Goal: Information Seeking & Learning: Check status

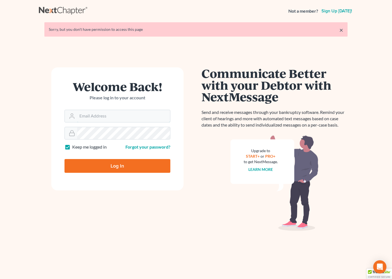
type input "[EMAIL_ADDRESS][DOMAIN_NAME]"
click at [149, 165] on input "Log In" at bounding box center [117, 166] width 106 height 14
type input "Thinking..."
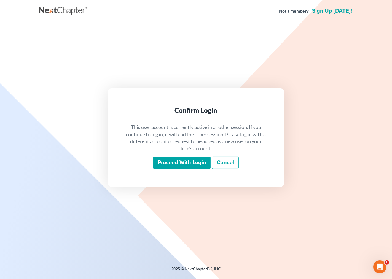
click at [185, 160] on input "Proceed with login" at bounding box center [181, 163] width 57 height 13
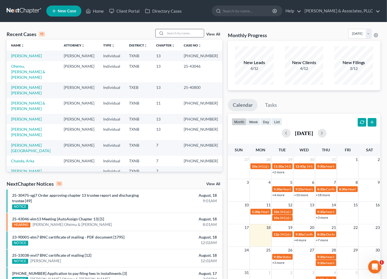
click at [181, 35] on input "search" at bounding box center [184, 33] width 39 height 8
type input "cook"
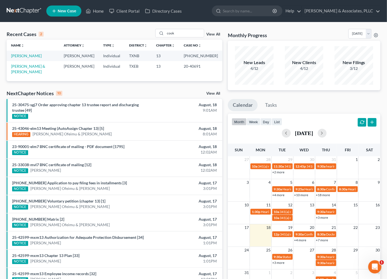
click at [18, 59] on td "[PERSON_NAME]" at bounding box center [33, 56] width 53 height 10
click at [20, 57] on link "[PERSON_NAME]" at bounding box center [26, 55] width 31 height 5
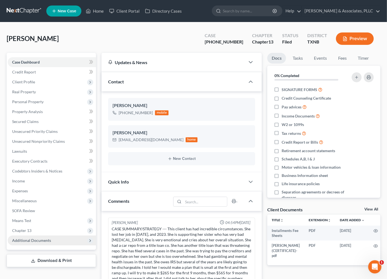
click at [39, 239] on span "Additional Documents" at bounding box center [31, 240] width 39 height 5
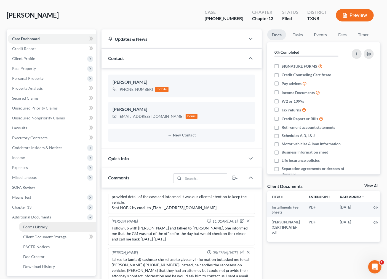
scroll to position [31, 0]
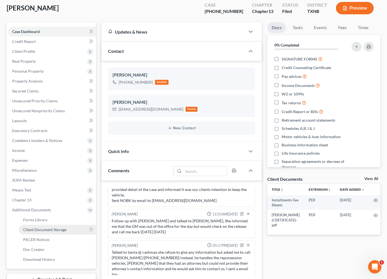
click at [45, 232] on link "Client Document Storage" at bounding box center [57, 230] width 77 height 10
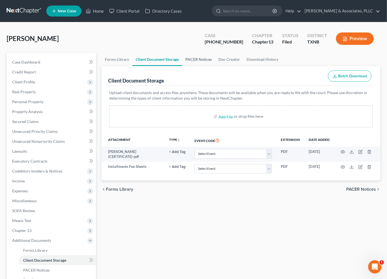
click at [190, 58] on link "PACER Notices" at bounding box center [198, 59] width 33 height 13
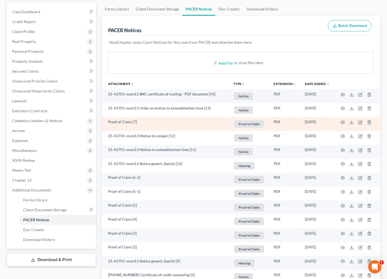
scroll to position [61, 0]
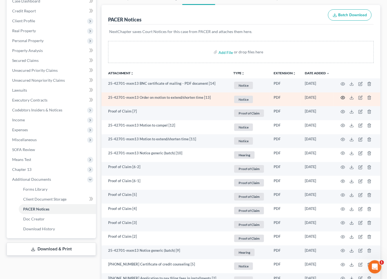
click at [342, 98] on circle "button" at bounding box center [342, 97] width 1 height 1
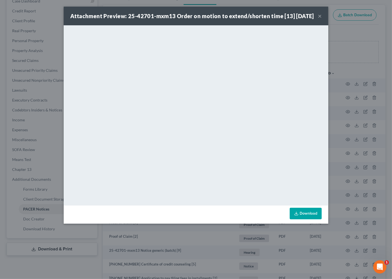
drag, startPoint x: 320, startPoint y: 18, endPoint x: 318, endPoint y: 20, distance: 3.0
click at [318, 19] on button "×" at bounding box center [320, 16] width 4 height 7
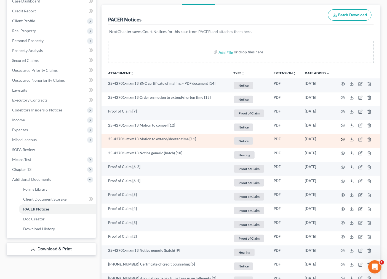
click at [342, 141] on icon "button" at bounding box center [343, 139] width 4 height 3
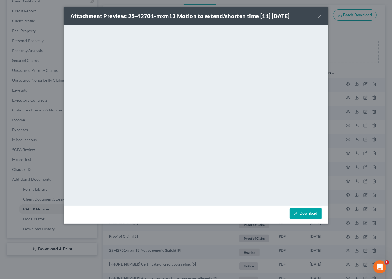
click at [320, 15] on button "×" at bounding box center [320, 16] width 4 height 7
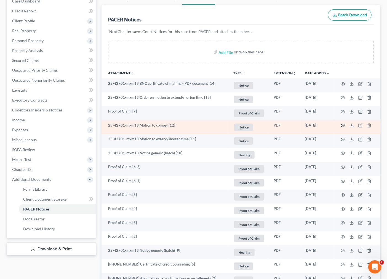
click at [341, 125] on icon "button" at bounding box center [343, 125] width 4 height 3
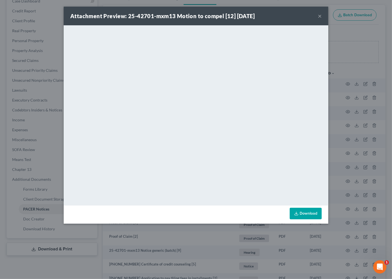
click at [318, 15] on button "×" at bounding box center [320, 16] width 4 height 7
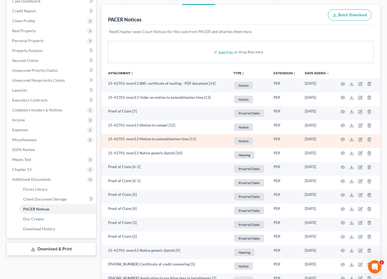
scroll to position [0, 0]
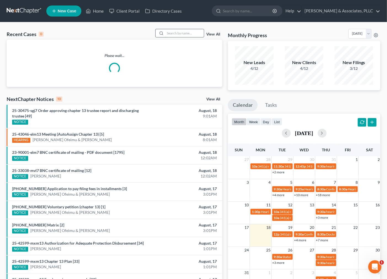
click at [183, 33] on input "search" at bounding box center [184, 33] width 39 height 8
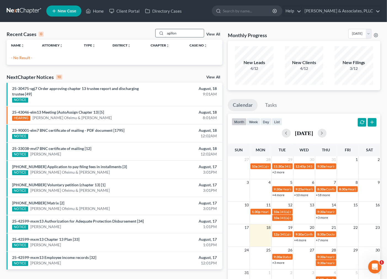
drag, startPoint x: 172, startPoint y: 34, endPoint x: 175, endPoint y: 34, distance: 3.1
click at [173, 34] on input "agillon" at bounding box center [184, 33] width 39 height 8
type input "aguillon"
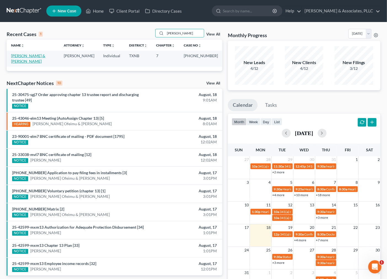
click at [31, 56] on link "[PERSON_NAME] & [PERSON_NAME]" at bounding box center [28, 58] width 34 height 10
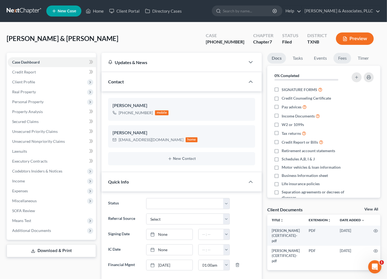
scroll to position [92, 0]
click at [346, 63] on link "Fees" at bounding box center [342, 58] width 18 height 11
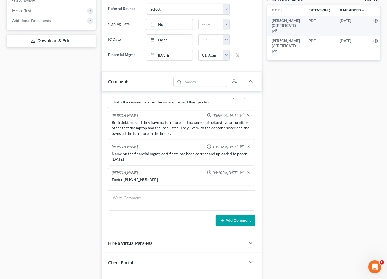
scroll to position [214, 0]
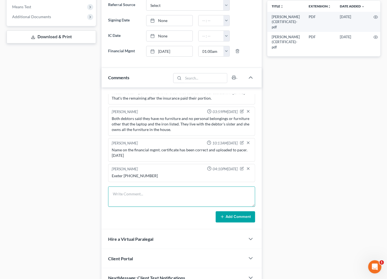
click at [149, 191] on textarea at bounding box center [181, 197] width 147 height 20
click at [157, 176] on div "Exeter 888-455-6662" at bounding box center [182, 176] width 140 height 6
click at [150, 194] on textarea "Will be making next pay September." at bounding box center [181, 197] width 147 height 20
drag, startPoint x: 145, startPoint y: 196, endPoint x: 162, endPoint y: 196, distance: 16.3
click at [145, 196] on textarea "Will be making next pay September." at bounding box center [181, 197] width 147 height 20
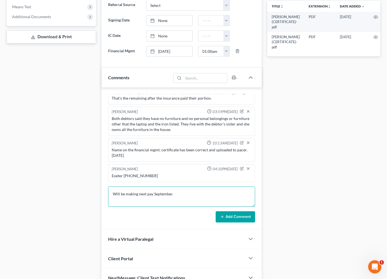
click at [192, 196] on textarea "Will be making next pay September." at bounding box center [181, 197] width 147 height 20
click at [329, 164] on div "**********" at bounding box center [323, 63] width 118 height 449
drag, startPoint x: 144, startPoint y: 195, endPoint x: 283, endPoint y: 198, distance: 138.6
click at [272, 198] on div "Updates & News × Texas Northern: Faster Filing Times! Updates have been made to…" at bounding box center [241, 63] width 284 height 449
click at [320, 198] on div "**********" at bounding box center [323, 63] width 118 height 449
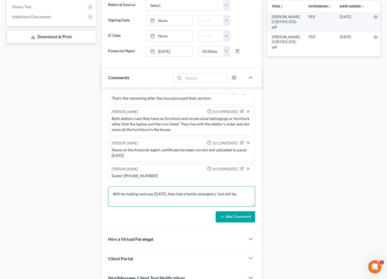
drag, startPoint x: 119, startPoint y: 195, endPoint x: 250, endPoint y: 196, distance: 131.1
click at [250, 196] on textarea "Will be making next pay September 15, they had a family emergency but will be." at bounding box center [181, 197] width 147 height 20
click at [168, 206] on textarea "Will be making next pay September 15, they had a family emergency but will be." at bounding box center [181, 197] width 147 height 20
drag, startPoint x: 152, startPoint y: 196, endPoint x: 247, endPoint y: 195, distance: 94.5
click at [247, 195] on textarea "Will be making next pay September 15, they had a family emergency but will be." at bounding box center [181, 197] width 147 height 20
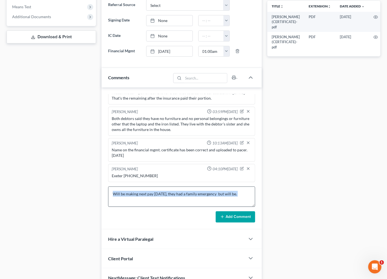
click at [178, 206] on form "Will be making next pay September 15, they had a family emergency but will be. …" at bounding box center [181, 205] width 147 height 36
drag, startPoint x: 179, startPoint y: 194, endPoint x: 248, endPoint y: 192, distance: 68.9
click at [251, 192] on textarea "Will be making next pay September 15, they had a family emergency but will be." at bounding box center [181, 197] width 147 height 20
drag, startPoint x: 177, startPoint y: 193, endPoint x: 252, endPoint y: 196, distance: 74.7
click at [262, 196] on div "Updates & News × Texas Northern: Faster Filing Times! Updates have been made to…" at bounding box center [182, 63] width 166 height 449
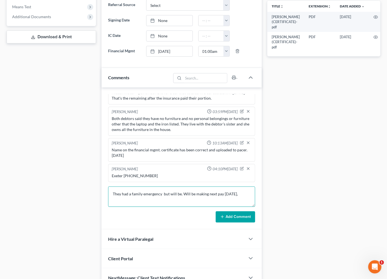
click at [183, 193] on textarea "They had a family emergency but will be. Will be making next pay September 15," at bounding box center [181, 197] width 147 height 20
click at [238, 194] on textarea "They had a family emergency but will be making next pay September 15," at bounding box center [181, 197] width 147 height 20
click at [152, 197] on textarea "They had a family emergency but will be making next pay September 15." at bounding box center [181, 197] width 147 height 20
drag, startPoint x: 180, startPoint y: 196, endPoint x: 250, endPoint y: 196, distance: 69.4
click at [250, 196] on textarea "They had a family emergency but will be making next pay September 15." at bounding box center [181, 197] width 147 height 20
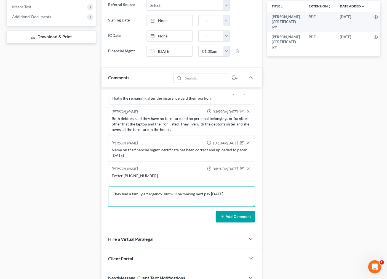
click at [240, 197] on textarea "They had a family emergency but will be making next pay September 15." at bounding box center [181, 197] width 147 height 20
drag, startPoint x: 162, startPoint y: 193, endPoint x: 175, endPoint y: 193, distance: 13.0
click at [175, 193] on textarea "They had a family emergency but will be making next pay September 15." at bounding box center [181, 197] width 147 height 20
click at [251, 197] on textarea "They had a family emergency but will be making next pay September 15." at bounding box center [181, 197] width 147 height 20
type textarea "They had a family emergency but will be making next pay September 15."
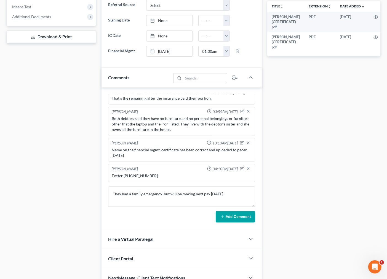
click at [241, 218] on button "Add Comment" at bounding box center [234, 218] width 39 height 12
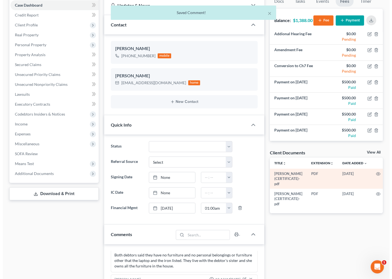
scroll to position [0, 0]
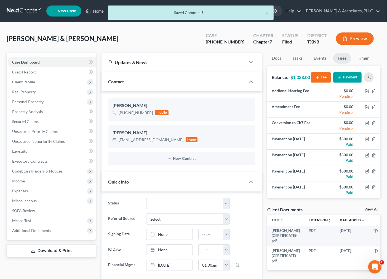
click at [349, 76] on button "Payment" at bounding box center [347, 77] width 28 height 10
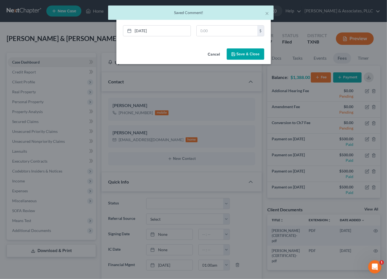
scroll to position [107, 0]
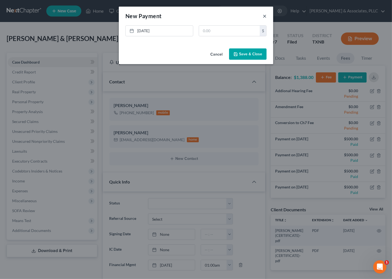
drag, startPoint x: 263, startPoint y: 15, endPoint x: 95, endPoint y: 114, distance: 195.4
click at [263, 15] on button "×" at bounding box center [265, 16] width 4 height 7
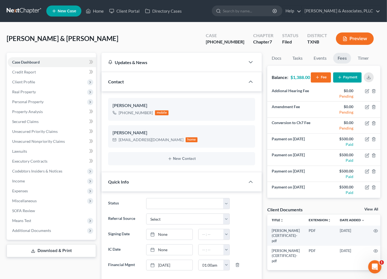
scroll to position [112, 0]
click at [101, 10] on link "Home" at bounding box center [94, 11] width 23 height 10
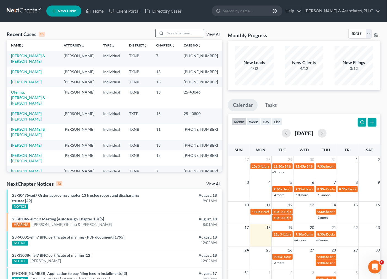
drag, startPoint x: 172, startPoint y: 37, endPoint x: 176, endPoint y: 33, distance: 6.2
click at [175, 34] on div "Recent Cases 15 View All" at bounding box center [114, 34] width 215 height 11
click at [176, 33] on input "search" at bounding box center [184, 33] width 39 height 8
type input "castillo"
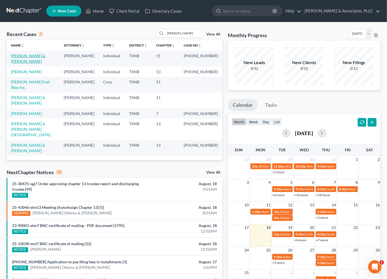
click at [36, 56] on link "[PERSON_NAME] & [PERSON_NAME]" at bounding box center [28, 58] width 34 height 10
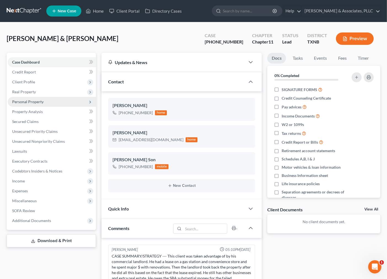
click at [36, 102] on span "Personal Property" at bounding box center [27, 101] width 31 height 5
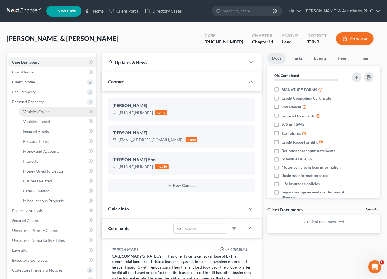
click at [39, 109] on span "Vehicles Owned" at bounding box center [37, 111] width 28 height 5
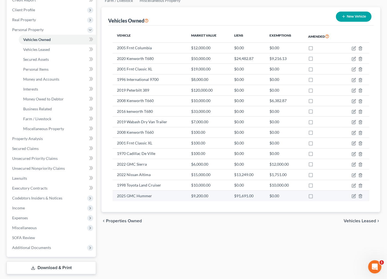
scroll to position [57, 0]
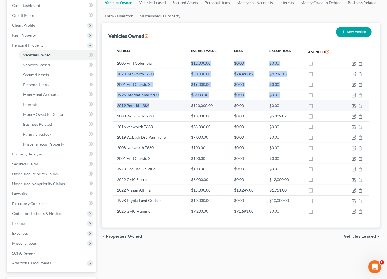
drag, startPoint x: 151, startPoint y: 64, endPoint x: 163, endPoint y: 104, distance: 41.7
click at [163, 104] on tbody "2005 Frnt Columbia $12,000.00 $0.00 $0.00 2020 Kenworth T680 $50,000.00 $24,482…" at bounding box center [240, 137] width 256 height 159
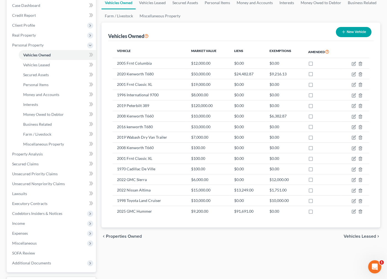
click at [157, 44] on div "Vehicle Market Value Liens Exemptions Amended 2005 Frnt Columbia $12,000.00 $0.…" at bounding box center [240, 134] width 265 height 187
click at [43, 91] on link "Money and Accounts" at bounding box center [57, 95] width 77 height 10
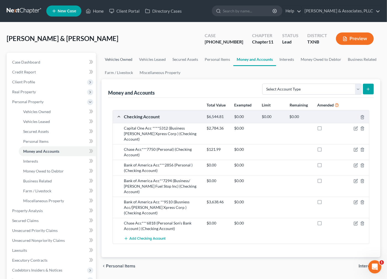
click at [113, 59] on link "Vehicles Owned" at bounding box center [118, 59] width 34 height 13
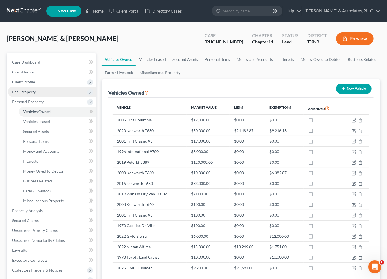
click at [36, 89] on span "Real Property" at bounding box center [52, 92] width 88 height 10
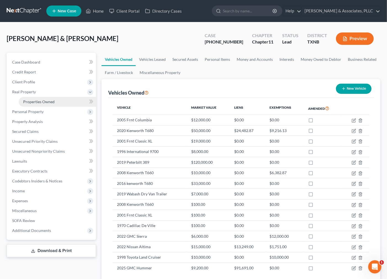
click at [37, 100] on span "Properties Owned" at bounding box center [38, 101] width 31 height 5
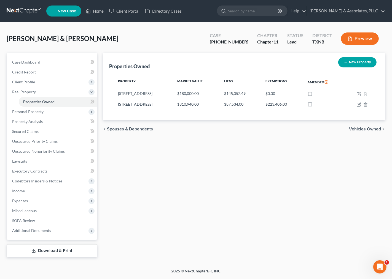
click at [199, 196] on div "Properties Owned New Property Property Market Value Liens Exemptions Amended 36…" at bounding box center [244, 155] width 288 height 205
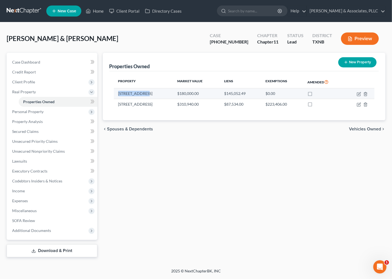
drag, startPoint x: 118, startPoint y: 94, endPoint x: 145, endPoint y: 92, distance: 27.3
click at [145, 92] on td "3632 Cedardale Rd." at bounding box center [143, 93] width 59 height 10
copy td "3632 Cedardale"
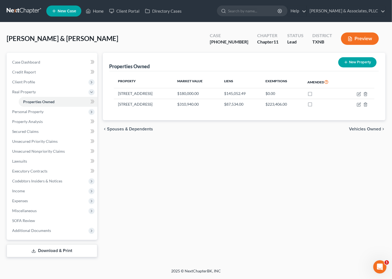
click at [136, 235] on div "Properties Owned New Property Property Market Value Liens Exemptions Amended 36…" at bounding box center [244, 155] width 288 height 205
click at [46, 63] on link "Case Dashboard" at bounding box center [53, 62] width 90 height 10
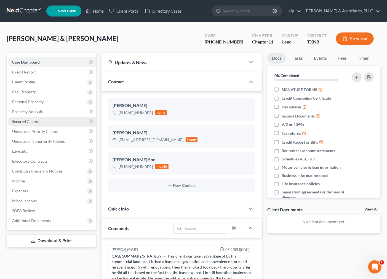
click at [26, 122] on span "Secured Claims" at bounding box center [25, 121] width 26 height 5
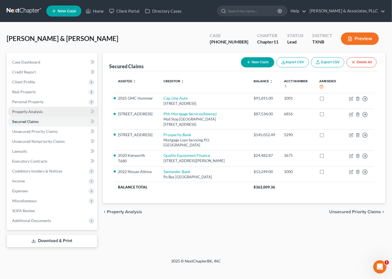
click at [24, 111] on span "Property Analysis" at bounding box center [27, 111] width 31 height 5
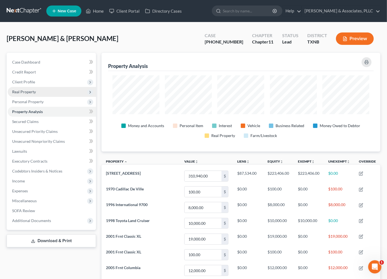
scroll to position [99, 279]
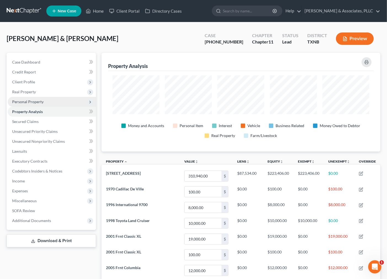
click at [28, 104] on span "Personal Property" at bounding box center [52, 102] width 88 height 10
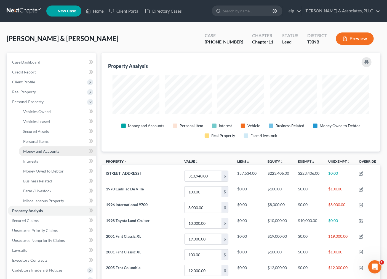
click at [29, 152] on span "Money and Accounts" at bounding box center [41, 151] width 36 height 5
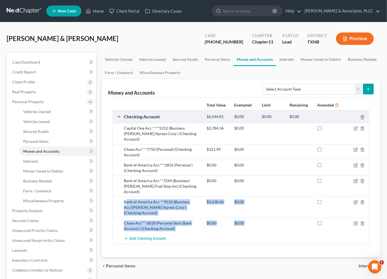
drag, startPoint x: 125, startPoint y: 193, endPoint x: 253, endPoint y: 226, distance: 131.6
click at [253, 226] on div "Capital One Acc ****5312 (Business Castillo Xpress Corp ) (Checking Account) $2…" at bounding box center [241, 183] width 256 height 121
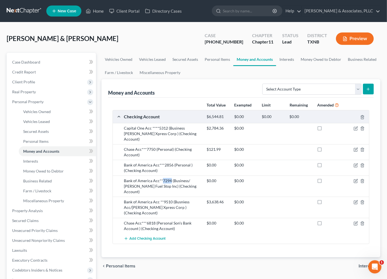
drag, startPoint x: 162, startPoint y: 176, endPoint x: 170, endPoint y: 175, distance: 8.7
click at [170, 178] on div "Bank of America Acc**7294 (Business/ Castillo Fuel Stop Inc) (Checking Account)" at bounding box center [162, 186] width 83 height 17
drag, startPoint x: 127, startPoint y: 174, endPoint x: 191, endPoint y: 183, distance: 64.7
click at [191, 183] on div "Bank of America Acc**7294 (Business/ Castillo Fuel Stop Inc) (Checking Account)" at bounding box center [162, 186] width 83 height 17
drag, startPoint x: 126, startPoint y: 129, endPoint x: 189, endPoint y: 136, distance: 63.5
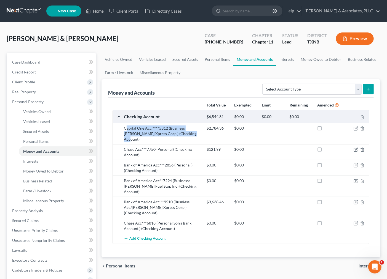
click at [189, 136] on div "Capital One Acc ****5312 (Business Castillo Xpress Corp ) (Checking Account)" at bounding box center [162, 134] width 83 height 17
click at [188, 136] on div "Capital One Acc ****5312 (Business Castillo Xpress Corp ) (Checking Account)" at bounding box center [162, 134] width 83 height 17
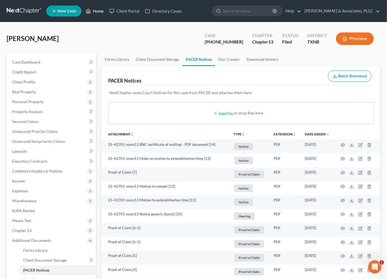
click at [97, 10] on link "Home" at bounding box center [94, 11] width 23 height 10
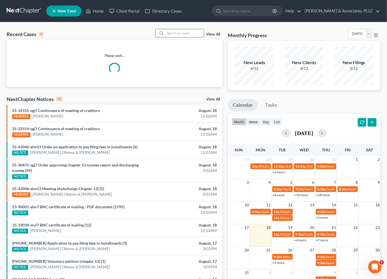
click at [181, 33] on input "search" at bounding box center [184, 33] width 39 height 8
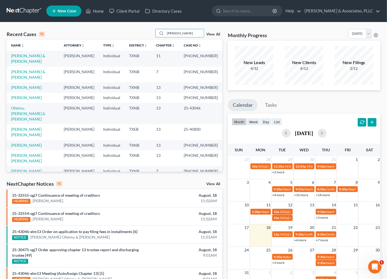
type input "[PERSON_NAME]"
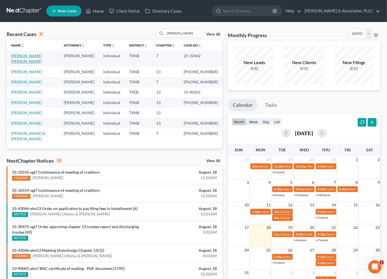
click at [40, 56] on link "[PERSON_NAME] [PERSON_NAME]" at bounding box center [26, 58] width 31 height 10
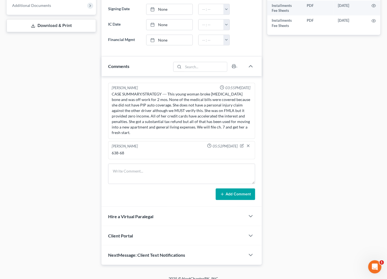
scroll to position [227, 0]
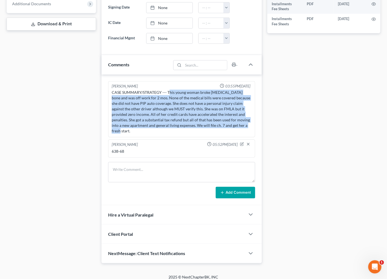
drag, startPoint x: 169, startPoint y: 92, endPoint x: 228, endPoint y: 125, distance: 67.2
click at [228, 125] on div "CASE SUMMARY/STRATEGY --- This young woman broke humerus bone and was off work …" at bounding box center [182, 112] width 140 height 44
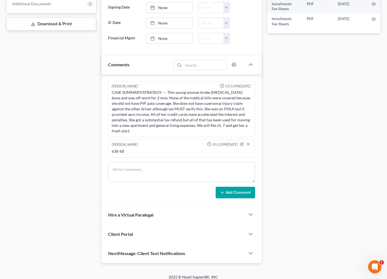
click at [68, 147] on div "Case Dashboard Payments Invoices Payments Payments Credit Report Client Profile" at bounding box center [51, 45] width 95 height 438
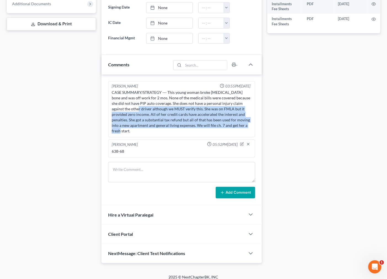
drag, startPoint x: 227, startPoint y: 128, endPoint x: 120, endPoint y: 107, distance: 109.2
click at [120, 107] on div "CASE SUMMARY/STRATEGY --- This young woman broke humerus bone and was off work …" at bounding box center [182, 112] width 140 height 44
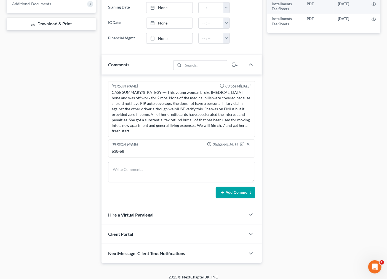
click at [73, 132] on div "Case Dashboard Payments Invoices Payments Payments Credit Report Client Profile" at bounding box center [51, 45] width 95 height 438
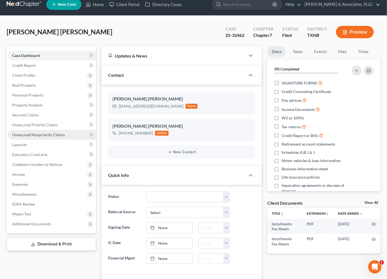
scroll to position [0, 0]
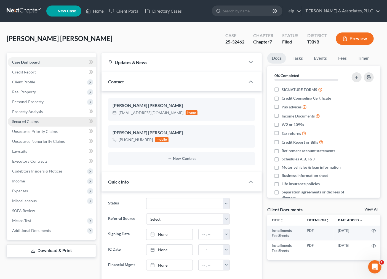
click at [23, 122] on span "Secured Claims" at bounding box center [25, 121] width 26 height 5
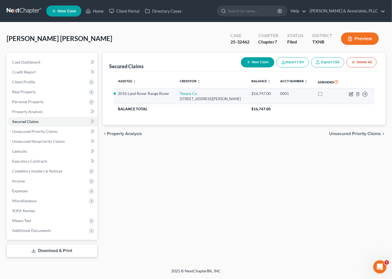
click at [351, 93] on icon "button" at bounding box center [351, 94] width 4 height 4
select select "45"
select select "0"
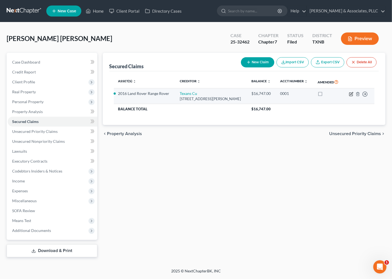
select select "0"
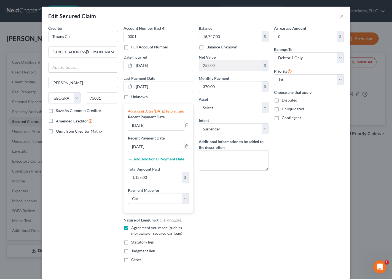
click at [282, 195] on div "Arrearage Amount 0 $ Belongs To * Select Debtor 1 Only Debtor 2 Only Debtor 1 A…" at bounding box center [308, 146] width 75 height 242
click at [340, 14] on button "×" at bounding box center [342, 16] width 4 height 7
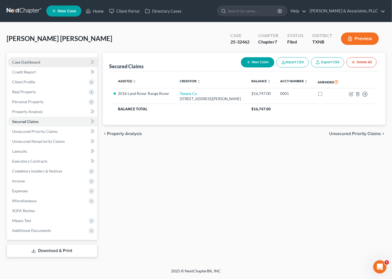
click at [37, 63] on span "Case Dashboard" at bounding box center [26, 62] width 28 height 5
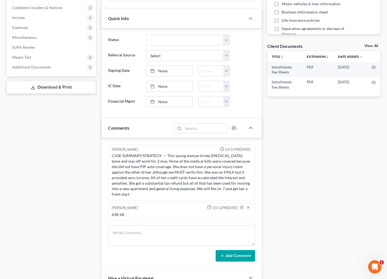
scroll to position [175, 0]
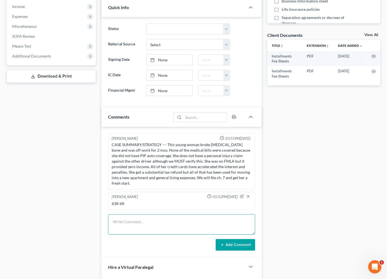
click at [202, 224] on textarea at bounding box center [181, 225] width 147 height 20
drag, startPoint x: 236, startPoint y: 241, endPoint x: 162, endPoint y: 229, distance: 74.5
click at [162, 229] on form "Gave authorization to the Texans Credit Union to contact Diana direclty to make…" at bounding box center [181, 233] width 147 height 36
click at [183, 224] on textarea "Gave authorization to the Texans Credit Union to contact Diana direclty to make…" at bounding box center [181, 225] width 147 height 20
type textarea "Gave authorization to the Texans Credit Union to contact Diana direclty to make…"
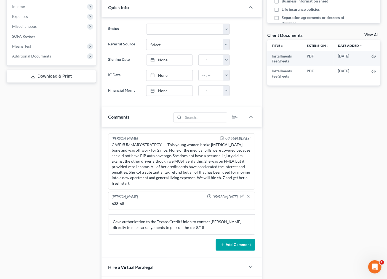
click at [232, 239] on button "Add Comment" at bounding box center [234, 245] width 39 height 12
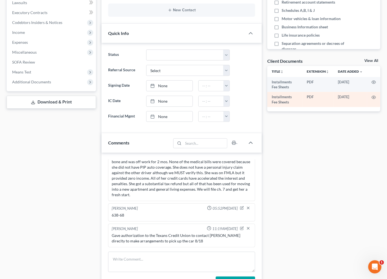
scroll to position [0, 0]
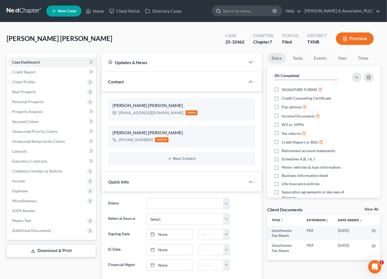
click at [250, 10] on input "search" at bounding box center [248, 11] width 50 height 10
type input "brinac"
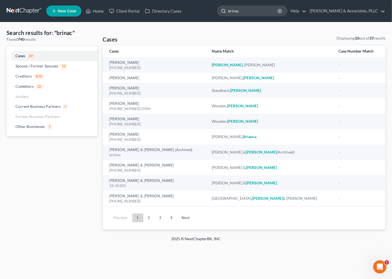
click at [251, 10] on input "brinac" at bounding box center [253, 11] width 50 height 10
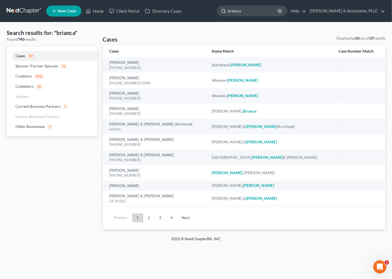
type input "brianca"
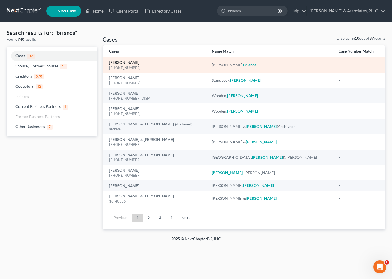
click at [130, 63] on link "[PERSON_NAME]" at bounding box center [124, 63] width 30 height 4
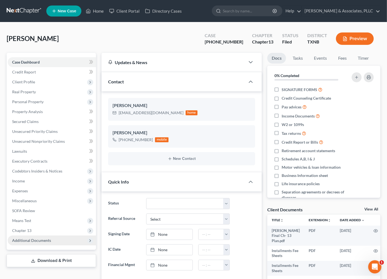
click at [42, 237] on span "Additional Documents" at bounding box center [52, 241] width 88 height 10
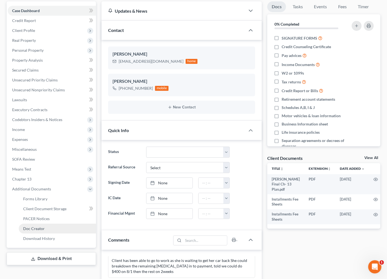
scroll to position [61, 0]
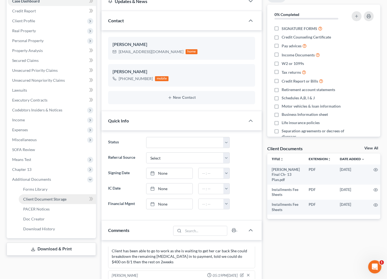
click at [50, 201] on span "Client Document Storage" at bounding box center [44, 199] width 43 height 5
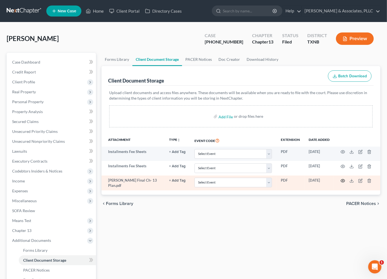
click at [342, 180] on icon "button" at bounding box center [343, 181] width 4 height 3
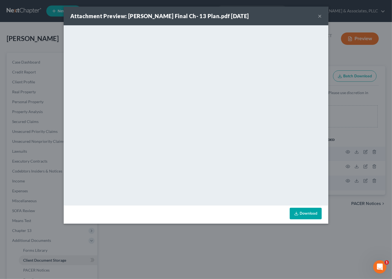
click at [316, 15] on div "Attachment Preview: DOUGLAS Final Ch- 13 Plan.pdf 08/18/2025 ×" at bounding box center [196, 16] width 264 height 19
click at [318, 15] on button "×" at bounding box center [320, 16] width 4 height 7
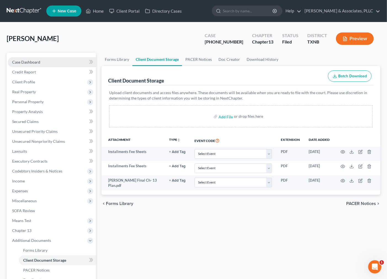
click at [38, 61] on span "Case Dashboard" at bounding box center [26, 62] width 28 height 5
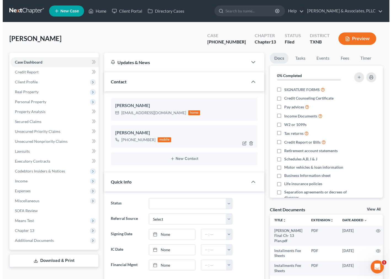
scroll to position [116, 0]
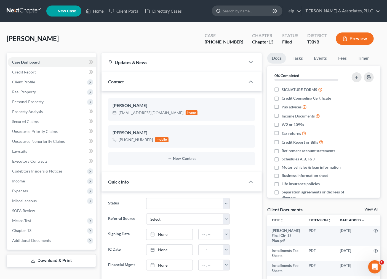
click at [244, 8] on input "search" at bounding box center [248, 11] width 50 height 10
type input "morales"
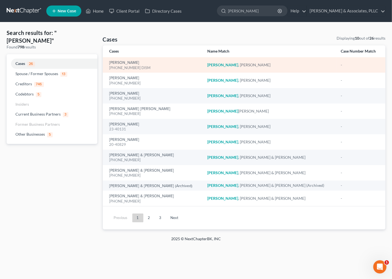
click at [133, 64] on div "Morales, Juan 23-43958-13 DISM" at bounding box center [153, 65] width 89 height 11
click at [108, 60] on td "Morales, Juan 23-43958-13 DISM" at bounding box center [153, 64] width 100 height 15
click at [117, 63] on link "Morales, Juan" at bounding box center [124, 63] width 30 height 4
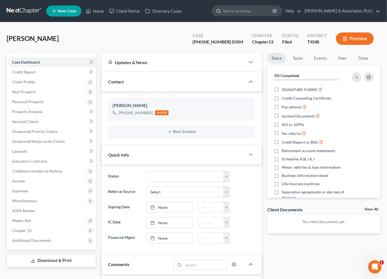
click at [253, 10] on input "search" at bounding box center [248, 11] width 50 height 10
type input "morales"
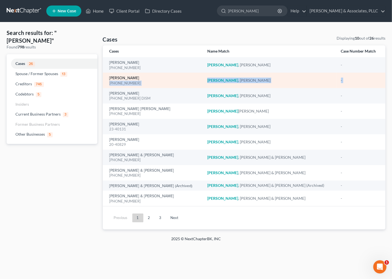
drag, startPoint x: 126, startPoint y: 92, endPoint x: 123, endPoint y: 79, distance: 13.8
click at [123, 79] on tbody "Morales, Yesenia 20-43878-7 Morales , Yesenia - Morales, Juan 24-44274-13 Moral…" at bounding box center [244, 131] width 283 height 149
click at [123, 77] on link "Morales, Juan" at bounding box center [124, 78] width 30 height 4
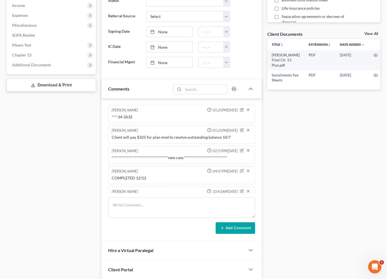
scroll to position [115, 0]
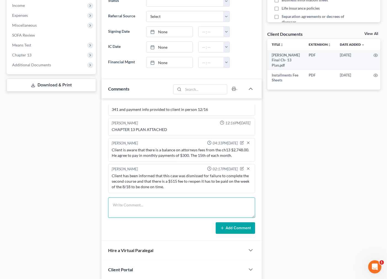
click at [143, 211] on textarea at bounding box center [181, 208] width 147 height 20
click at [153, 211] on textarea "Client paid $400 to reopen the case and said he would be able to pay the remain…" at bounding box center [181, 208] width 147 height 20
type textarea "Client paid $400 to reopen the case and said he would be able to pay the remain…"
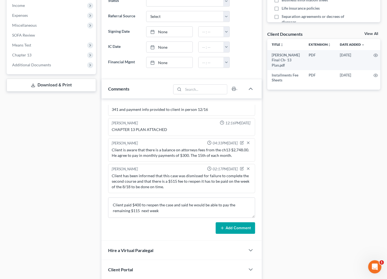
click at [235, 229] on button "Add Comment" at bounding box center [234, 229] width 39 height 12
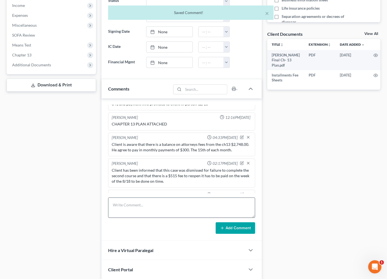
scroll to position [141, 0]
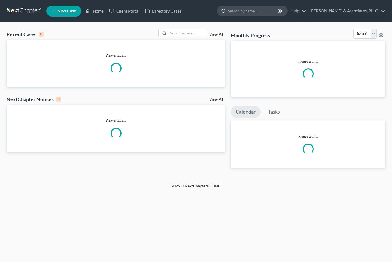
click at [249, 8] on input "search" at bounding box center [253, 11] width 50 height 10
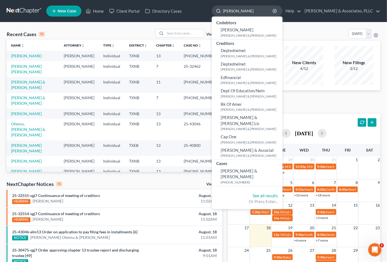
type input "[PERSON_NAME]"
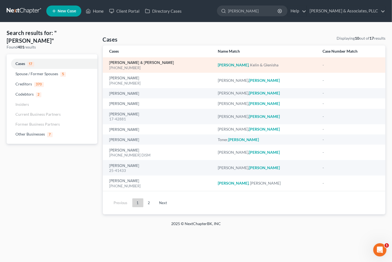
click at [131, 64] on link "[PERSON_NAME] & [PERSON_NAME]" at bounding box center [141, 63] width 65 height 4
